Goal: Task Accomplishment & Management: Manage account settings

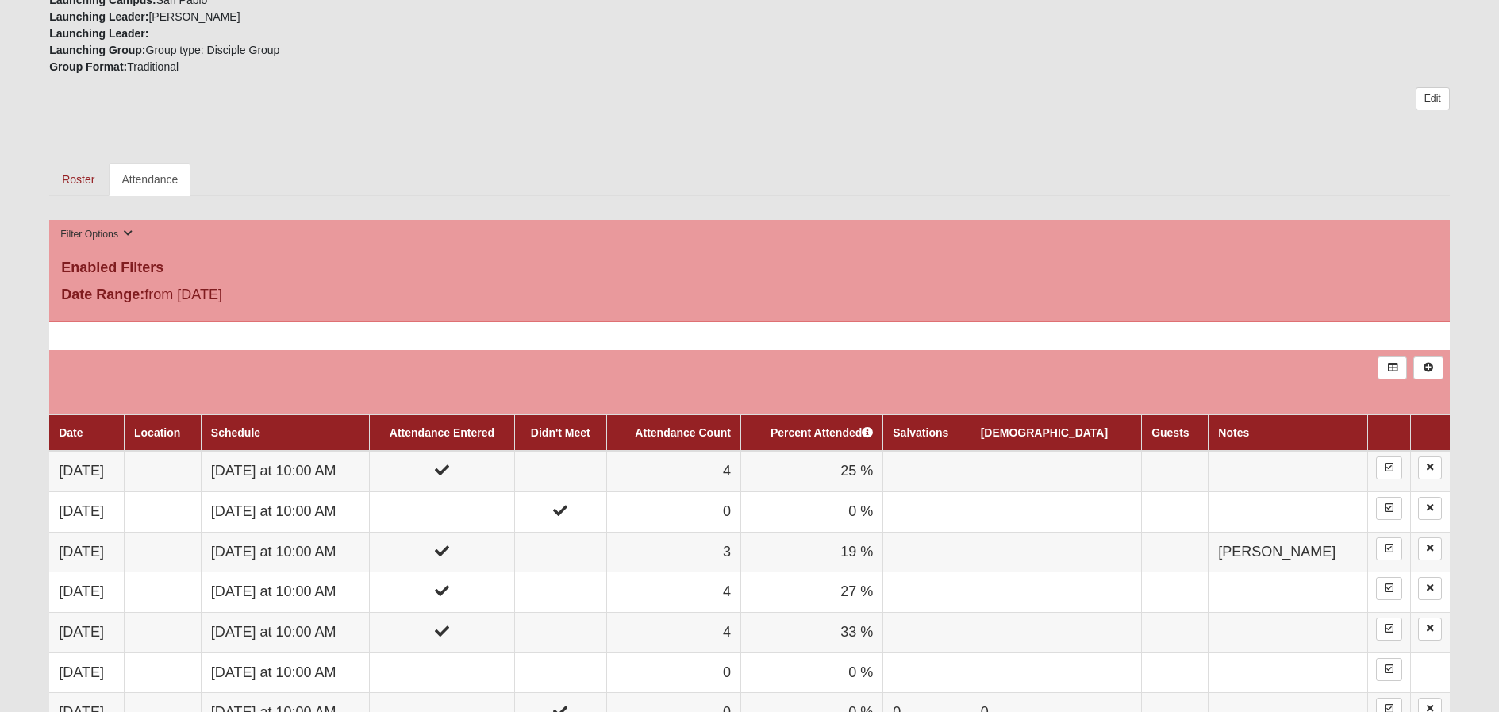
scroll to position [586, 0]
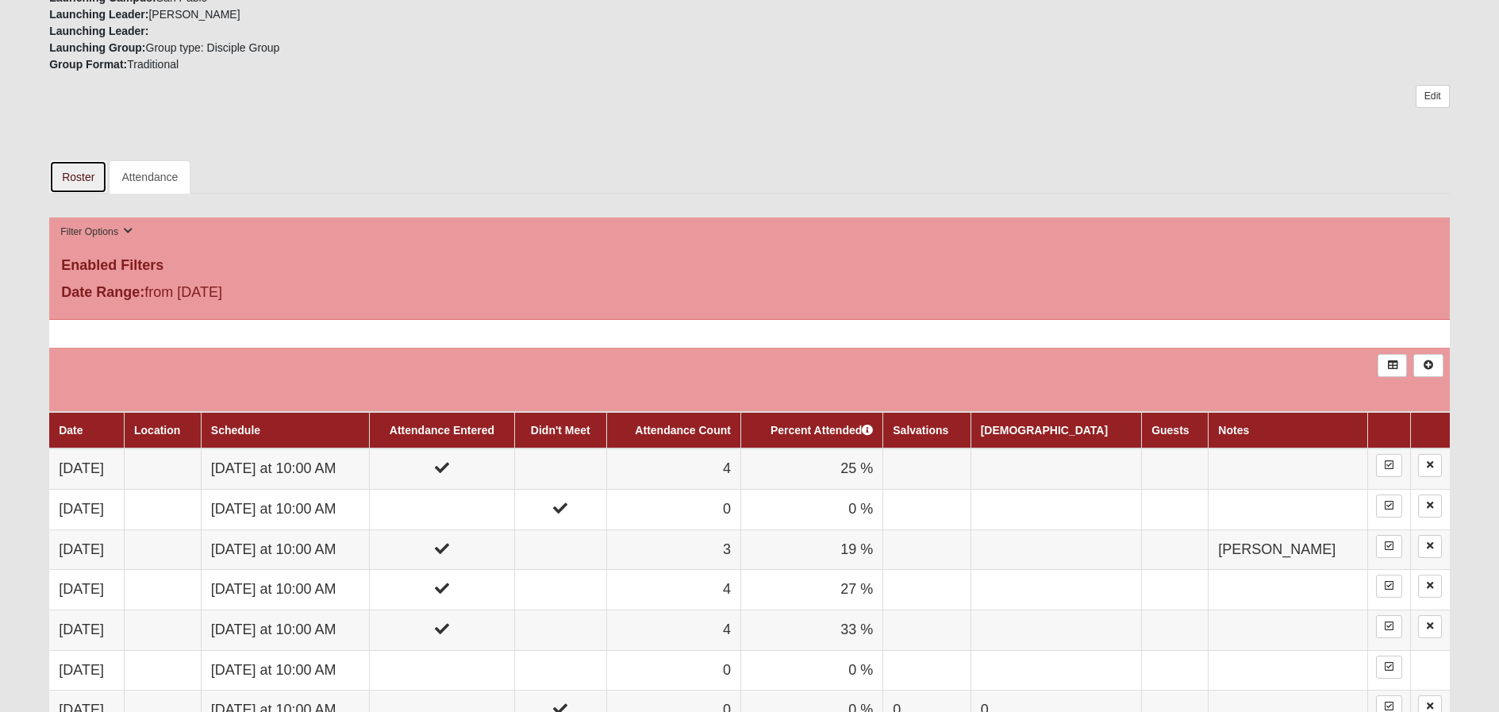
click at [67, 171] on link "Roster" at bounding box center [78, 176] width 58 height 33
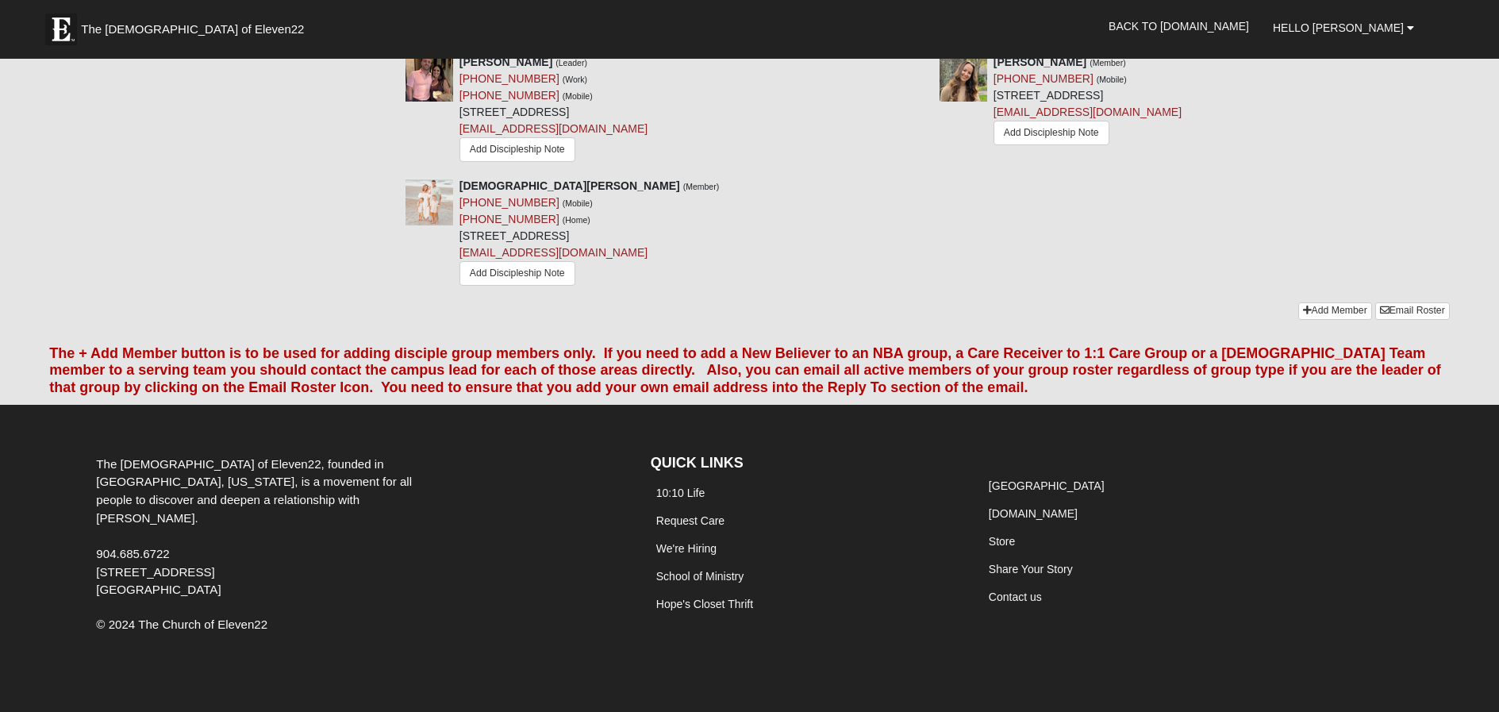
scroll to position [1473, 0]
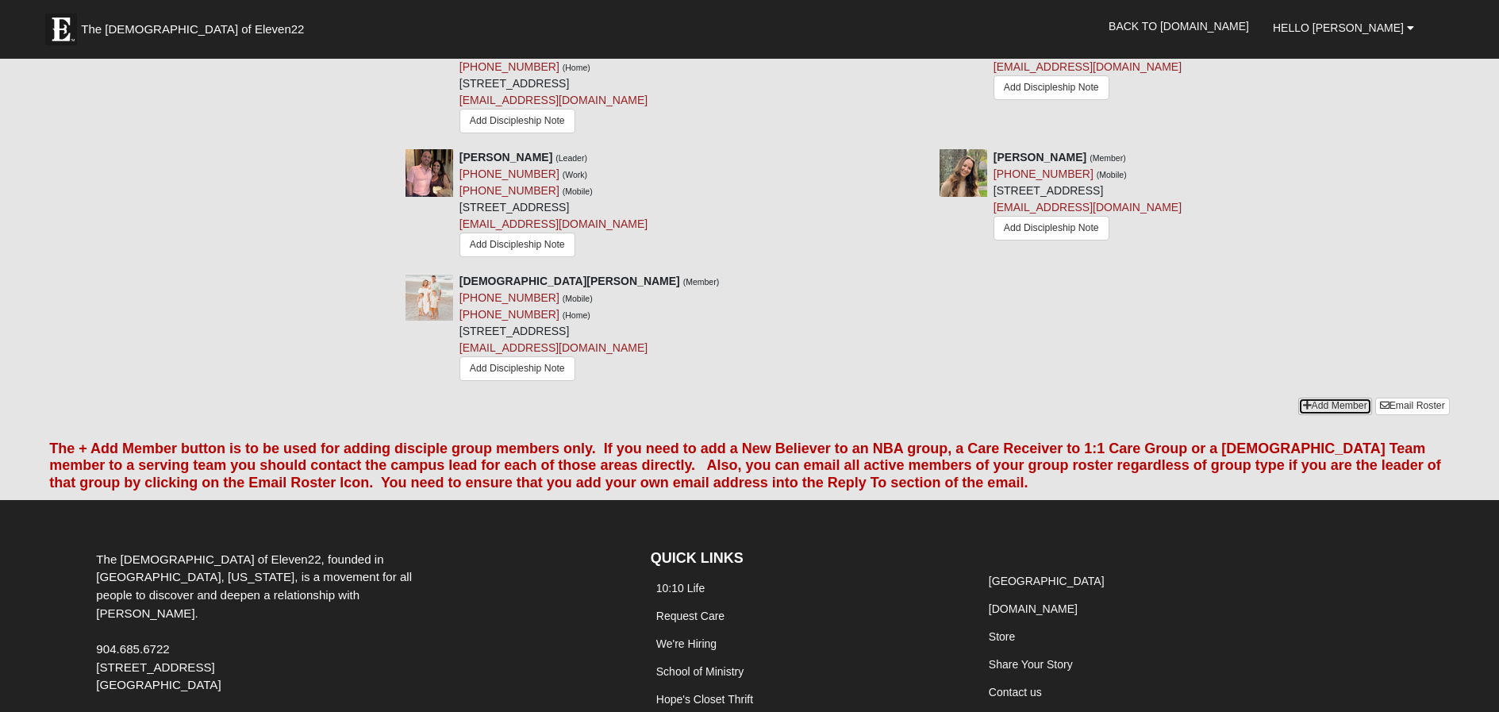
click at [1326, 398] on link "Add Member" at bounding box center [1335, 406] width 74 height 17
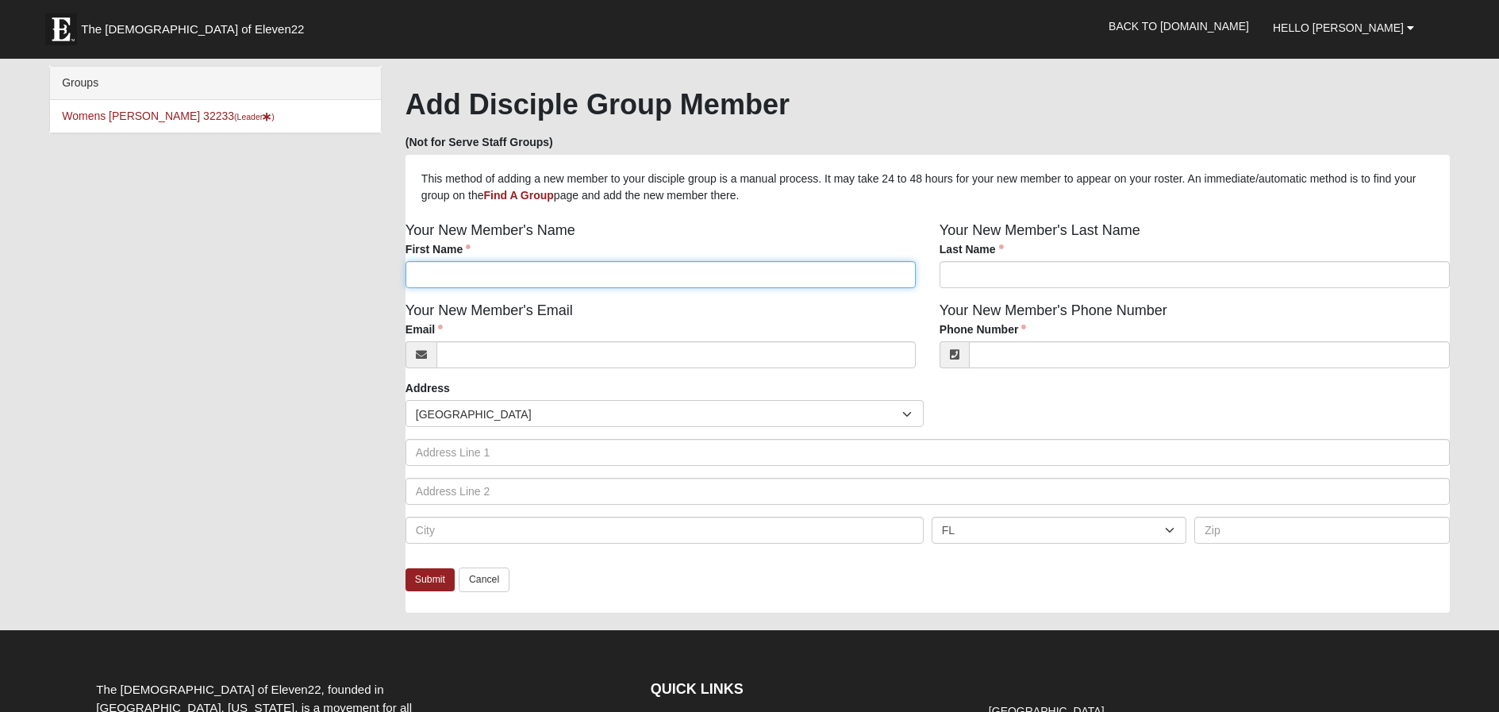
click at [461, 285] on input "First Name" at bounding box center [661, 274] width 510 height 27
type input "[PERSON_NAME]"
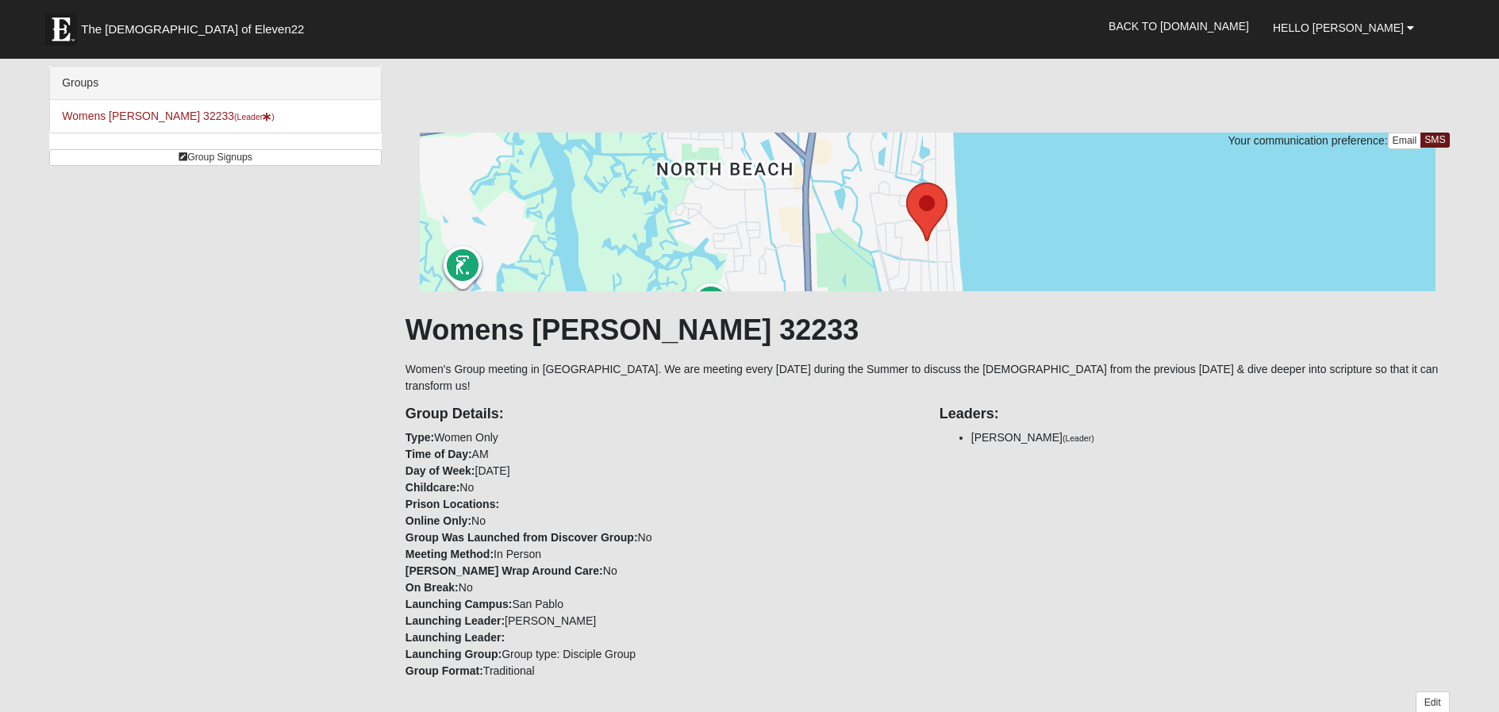
scroll to position [1473, 0]
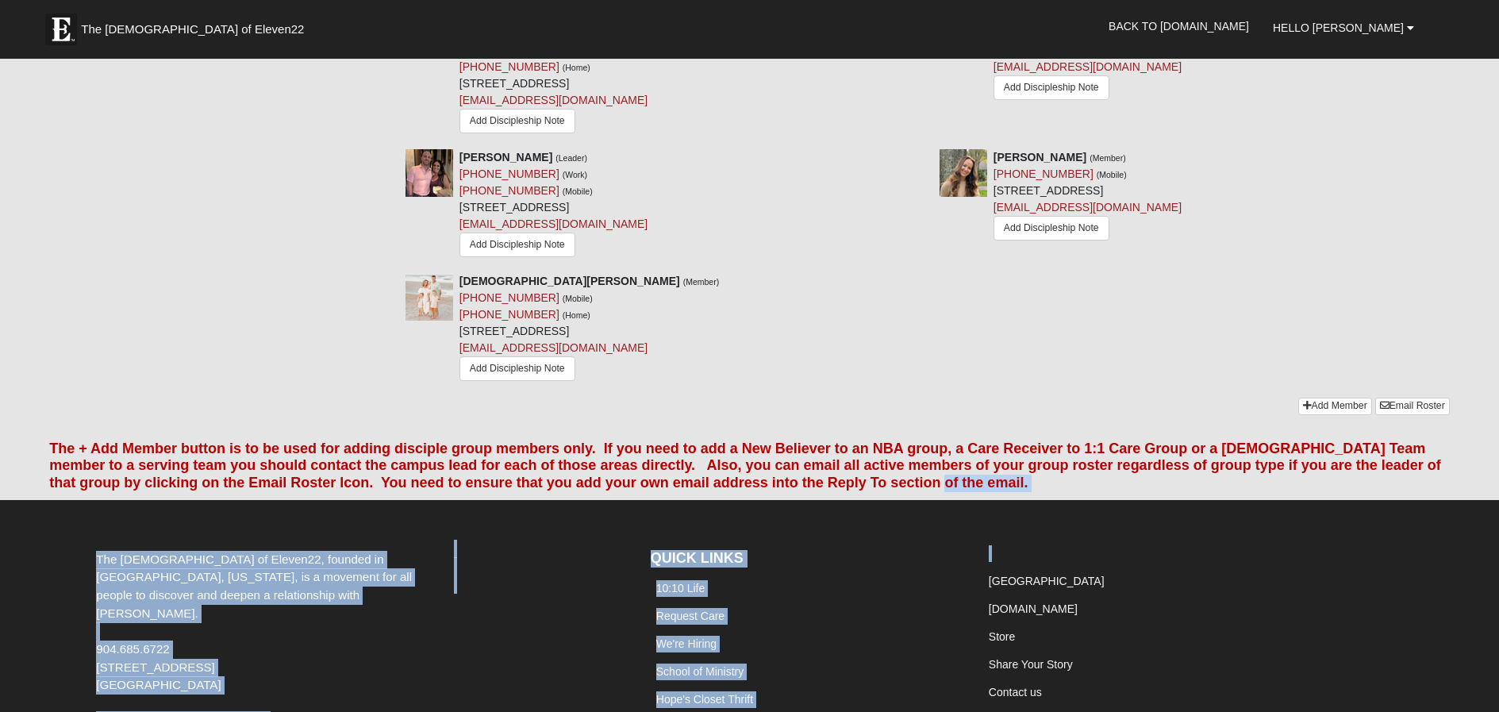
drag, startPoint x: 1497, startPoint y: 513, endPoint x: 1505, endPoint y: 479, distance: 34.1
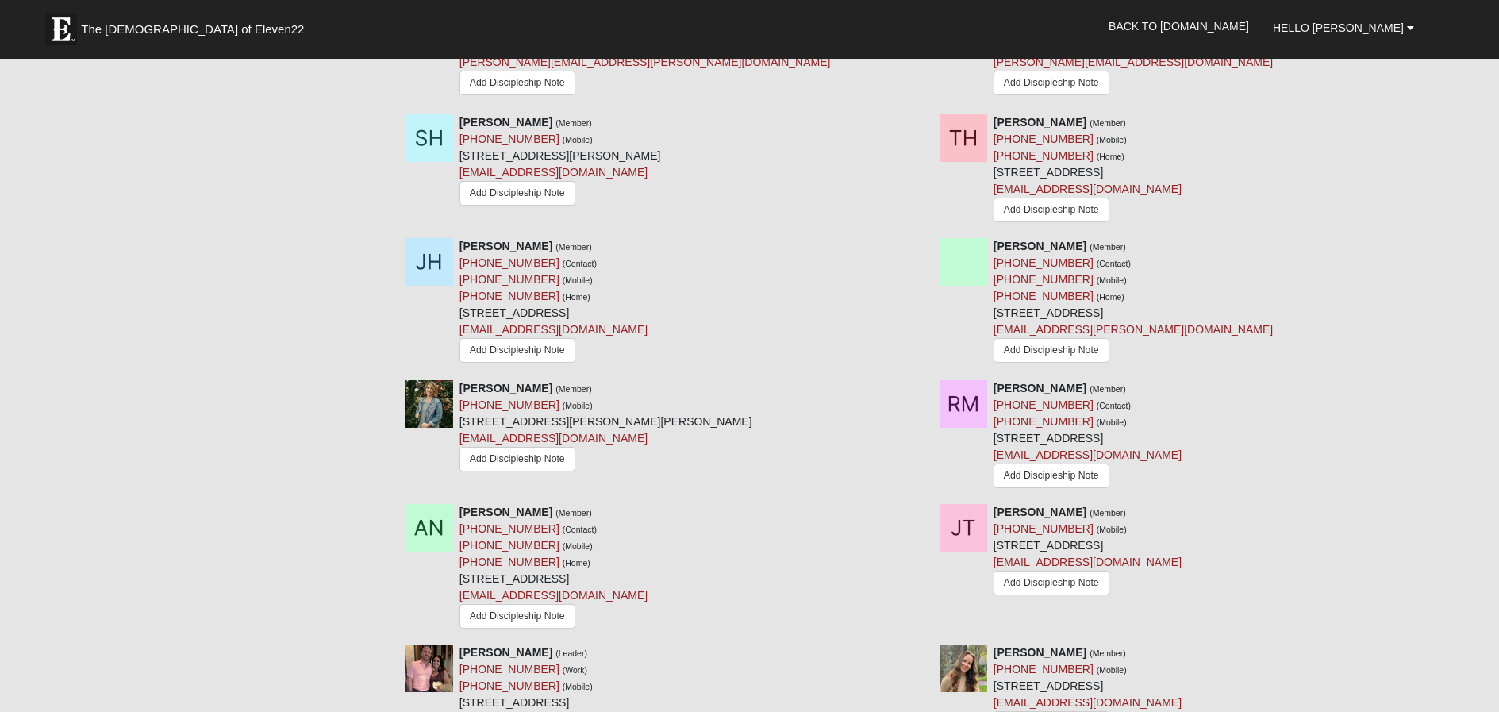
scroll to position [962, 0]
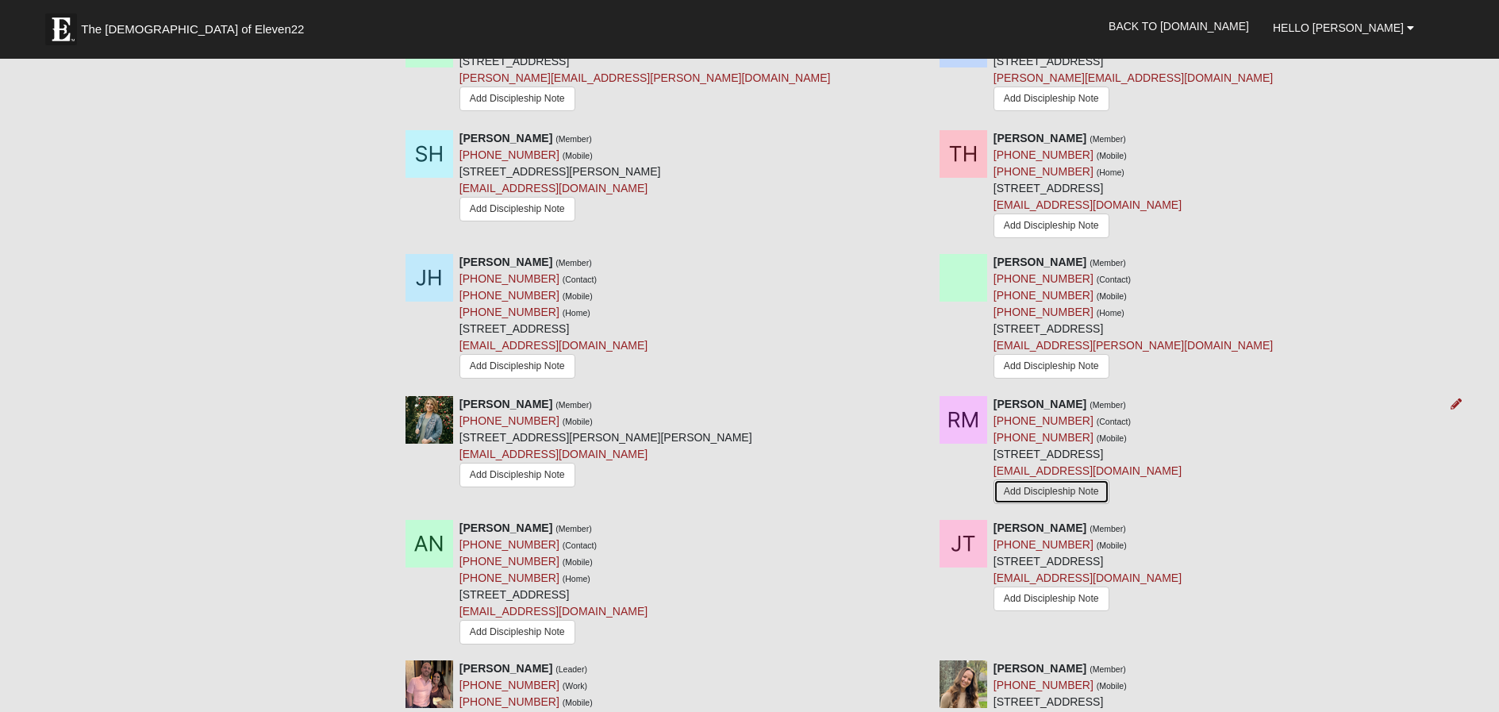
click at [1074, 479] on link "Add Discipleship Note" at bounding box center [1052, 491] width 116 height 25
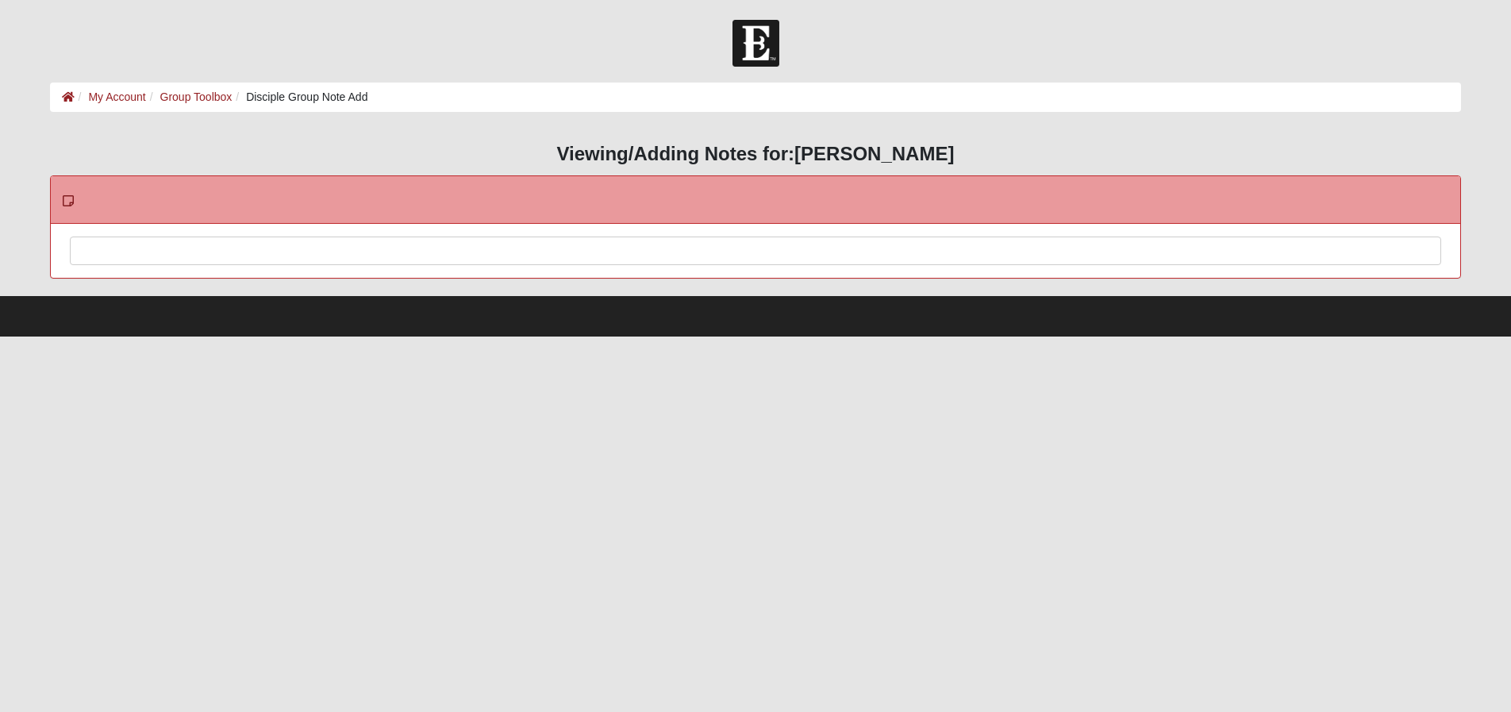
click at [145, 261] on div at bounding box center [756, 272] width 1371 height 70
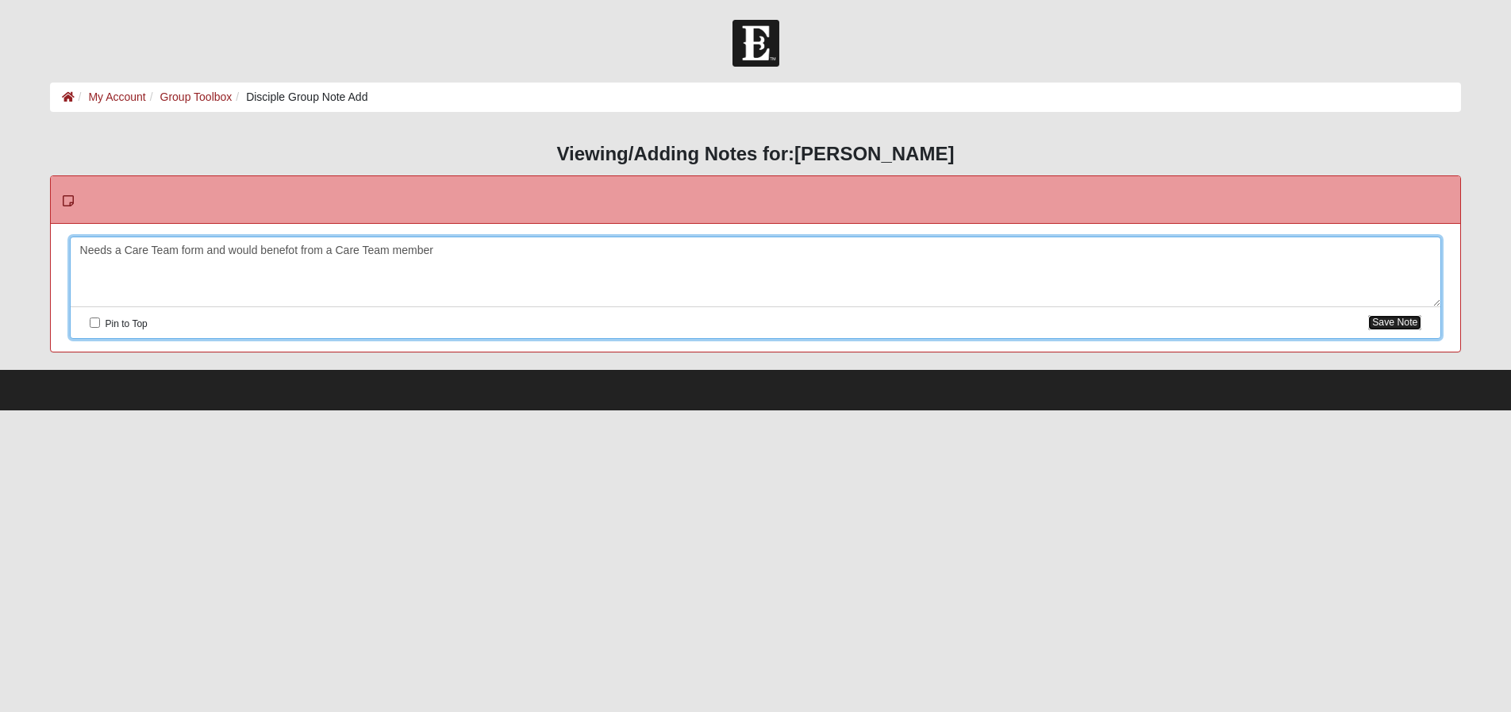
click at [1407, 323] on button "Save Note" at bounding box center [1394, 322] width 53 height 15
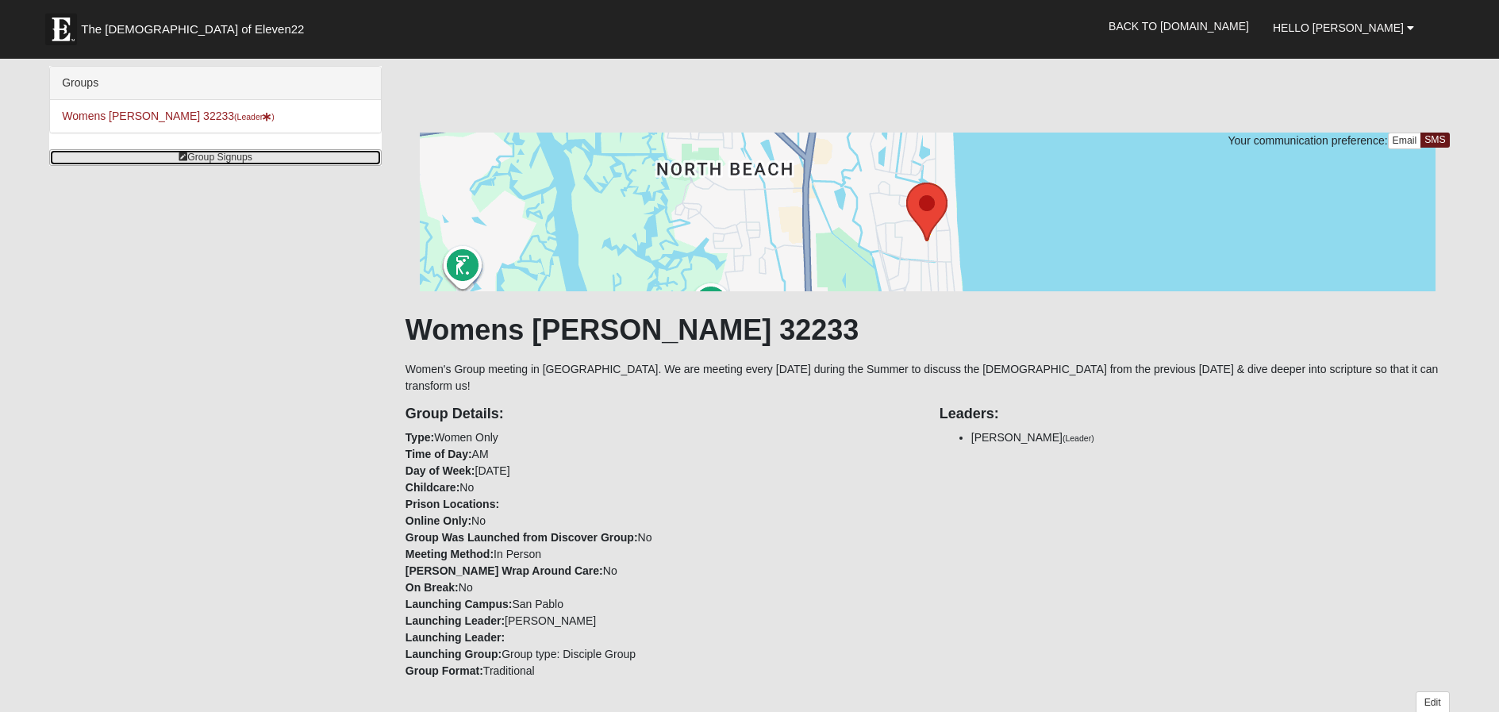
click at [233, 157] on link "Group Signups" at bounding box center [215, 157] width 333 height 17
click at [146, 29] on span "The [DEMOGRAPHIC_DATA] of Eleven22" at bounding box center [192, 29] width 223 height 16
